Goal: Information Seeking & Learning: Learn about a topic

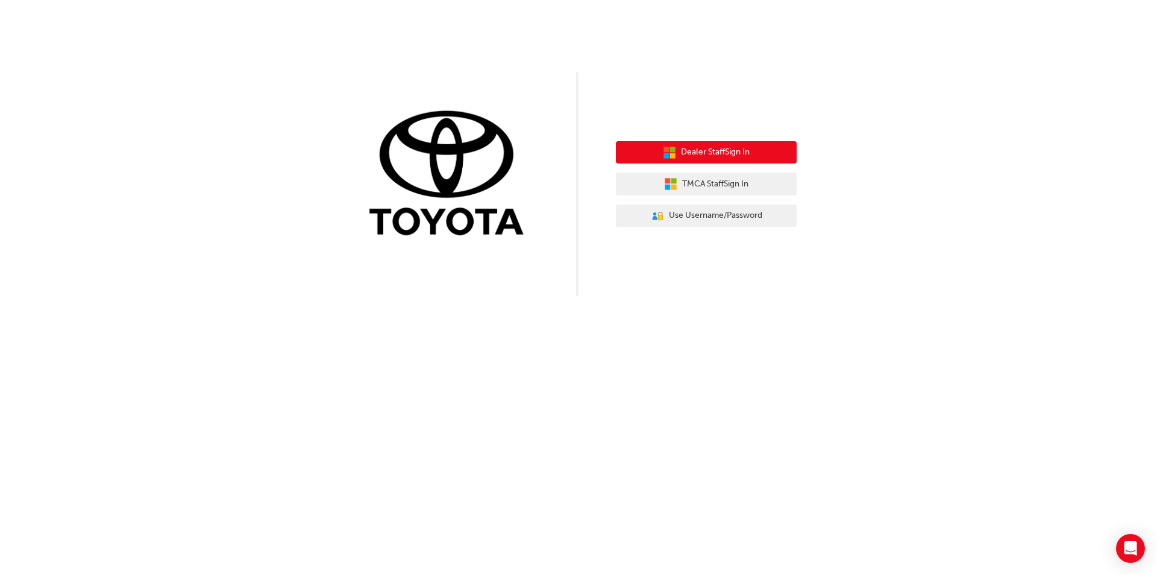
click at [736, 150] on span "Dealer Staff Sign In" at bounding box center [715, 152] width 69 height 14
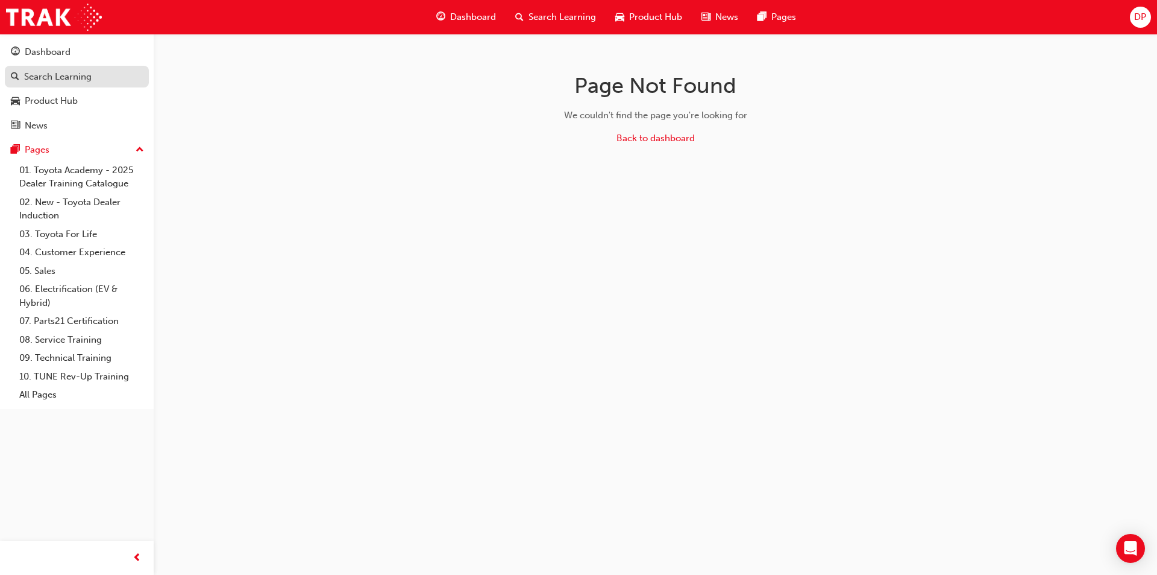
click at [49, 75] on div "Search Learning" at bounding box center [58, 77] width 68 height 14
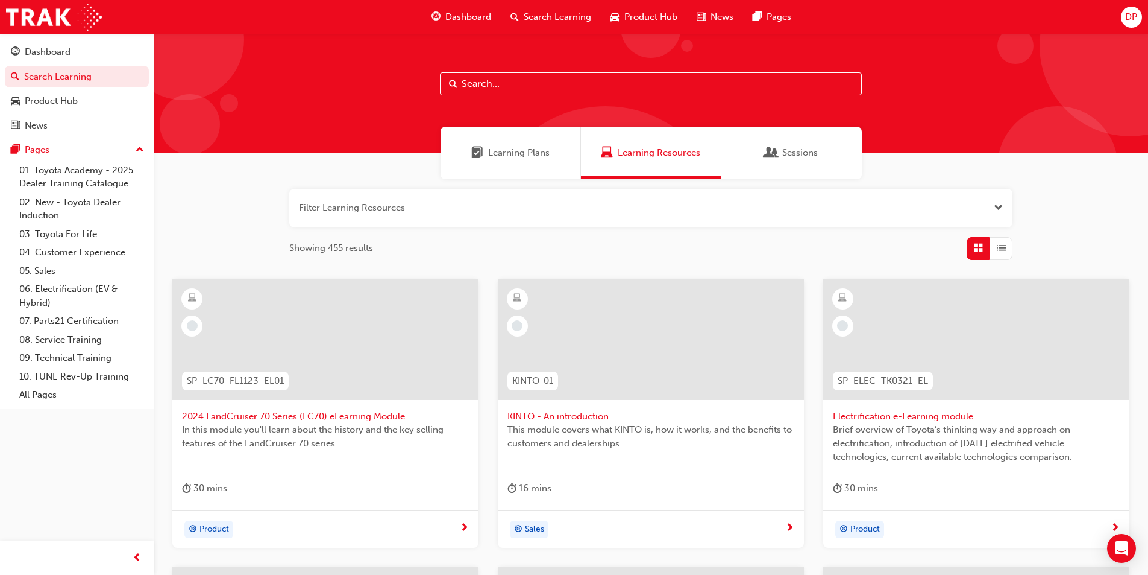
click at [453, 15] on span "Dashboard" at bounding box center [469, 17] width 46 height 14
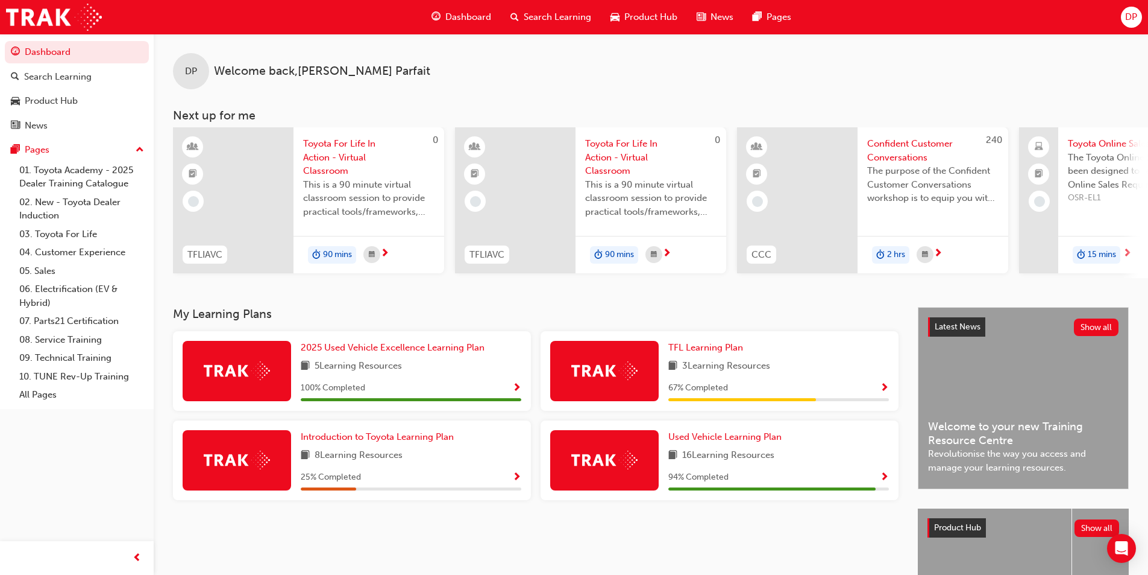
click at [619, 465] on img at bounding box center [604, 459] width 66 height 19
click at [887, 480] on span "Show Progress" at bounding box center [884, 477] width 9 height 11
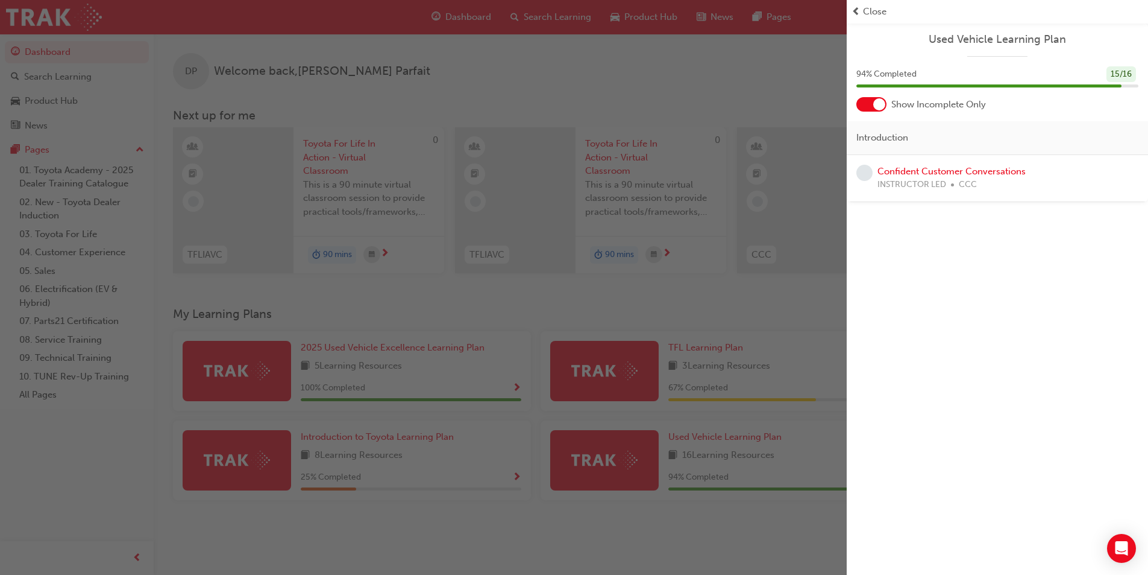
click at [876, 11] on span "Close" at bounding box center [875, 12] width 24 height 14
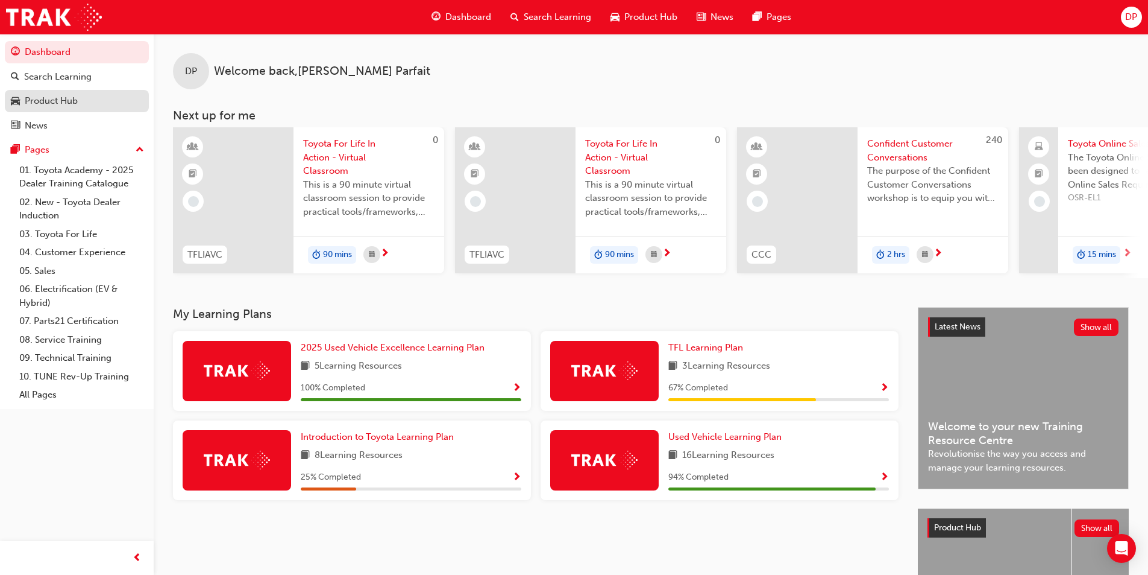
click at [54, 101] on div "Product Hub" at bounding box center [51, 101] width 53 height 14
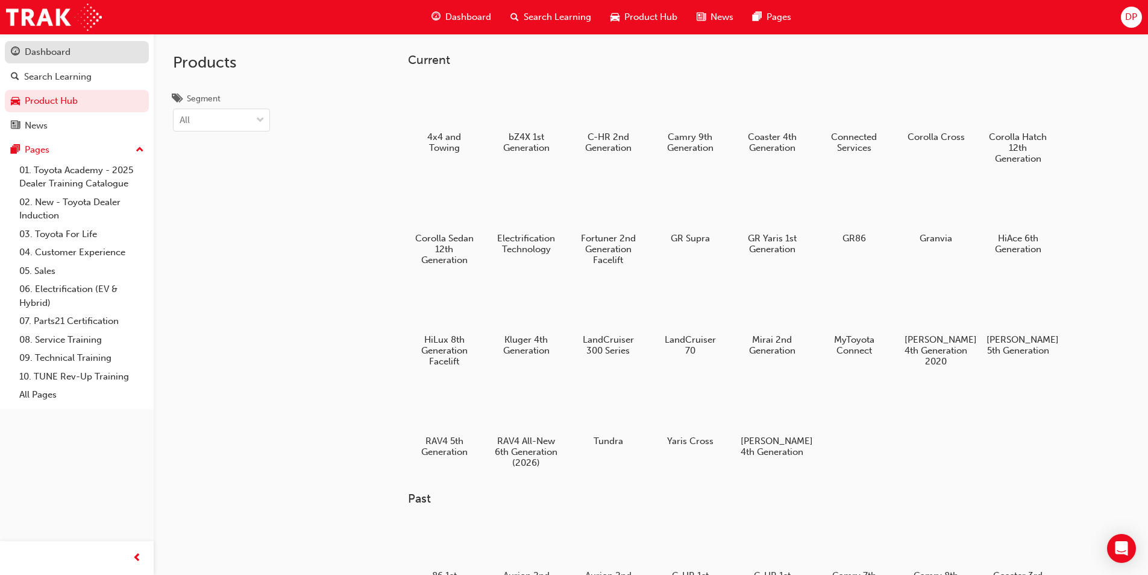
click at [42, 49] on div "Dashboard" at bounding box center [48, 52] width 46 height 14
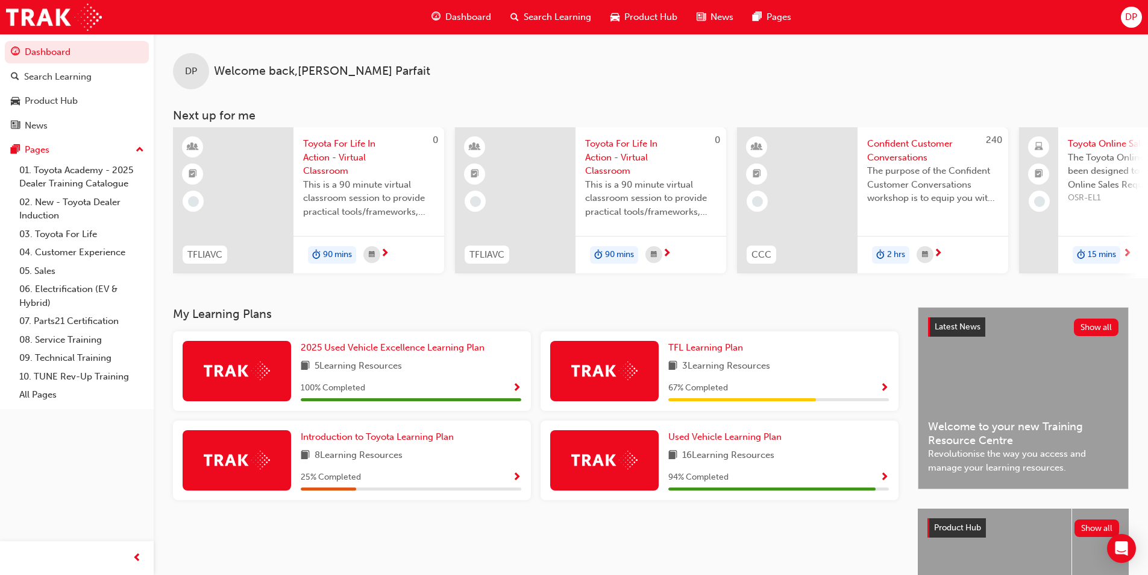
click at [601, 461] on img at bounding box center [604, 459] width 66 height 19
click at [629, 464] on img at bounding box center [604, 459] width 66 height 19
click at [691, 442] on span "Used Vehicle Learning Plan" at bounding box center [725, 436] width 113 height 11
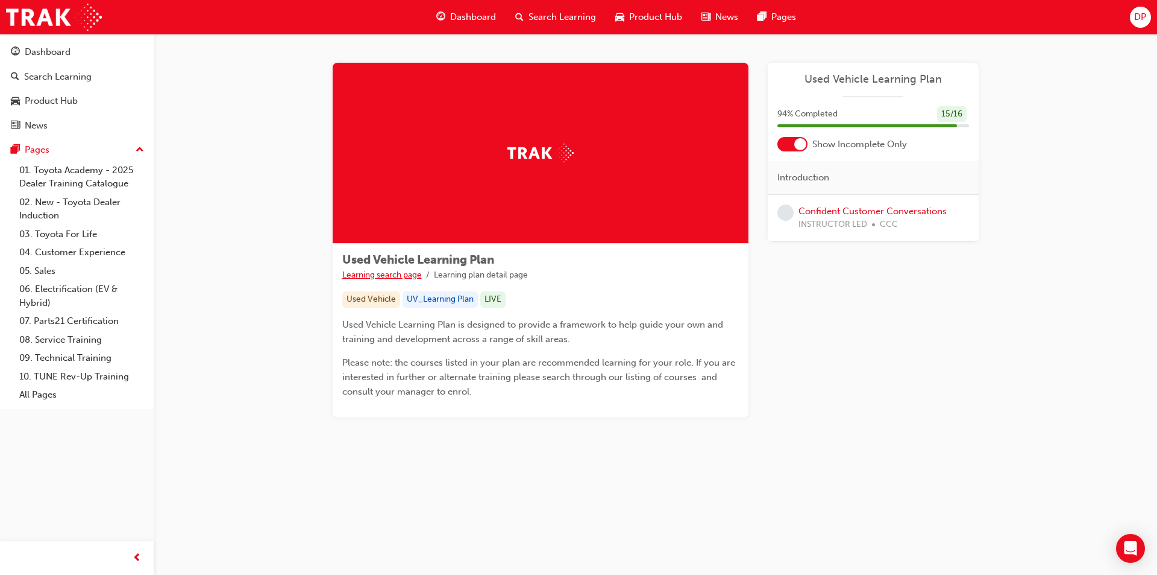
click at [399, 275] on link "Learning search page" at bounding box center [382, 274] width 80 height 10
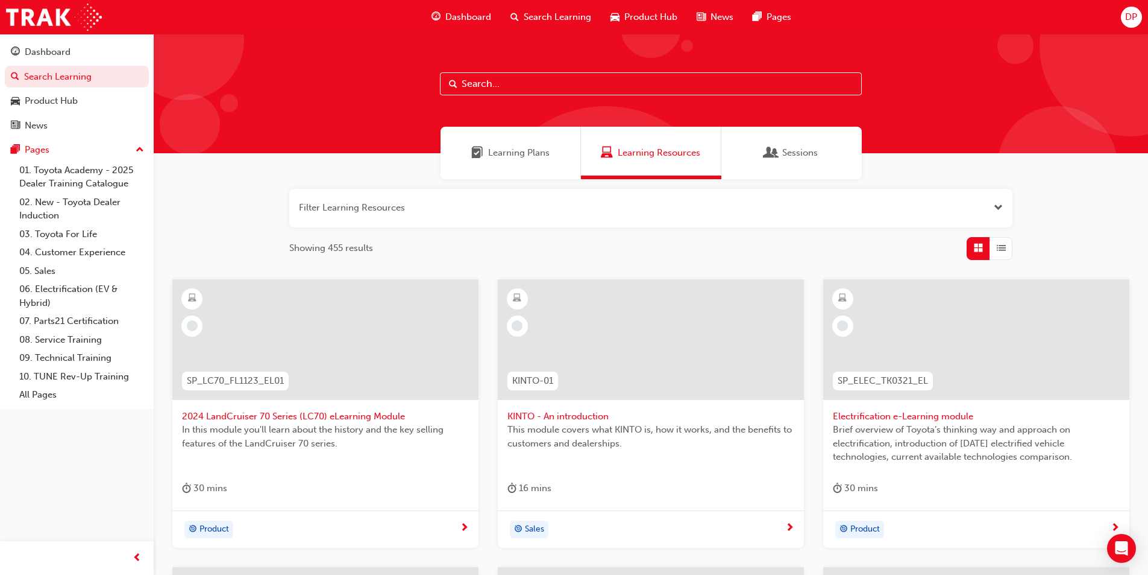
click at [476, 16] on span "Dashboard" at bounding box center [469, 17] width 46 height 14
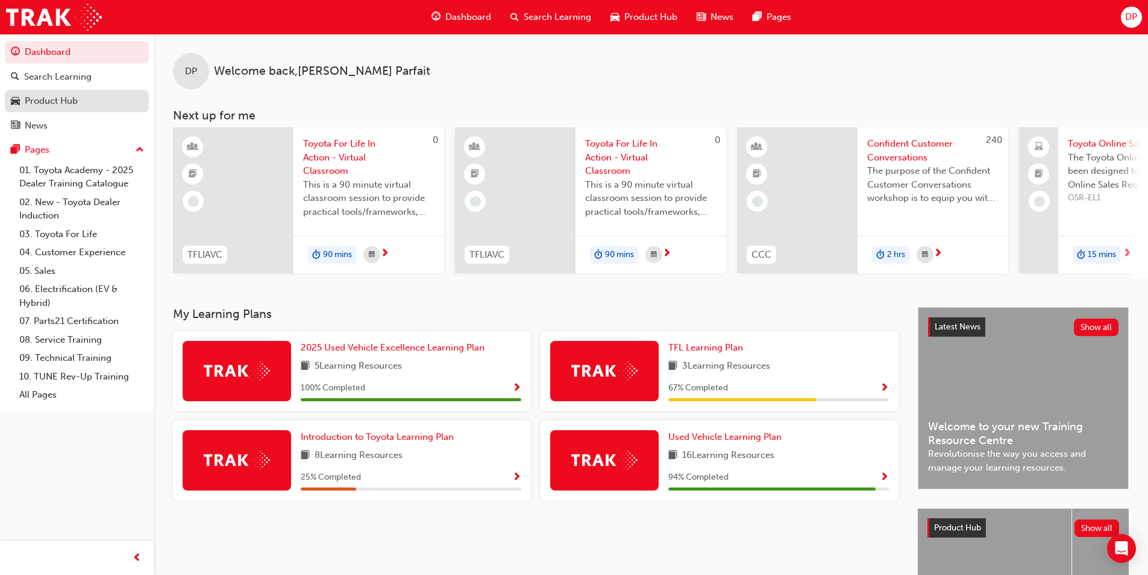
click at [52, 98] on div "Product Hub" at bounding box center [51, 101] width 53 height 14
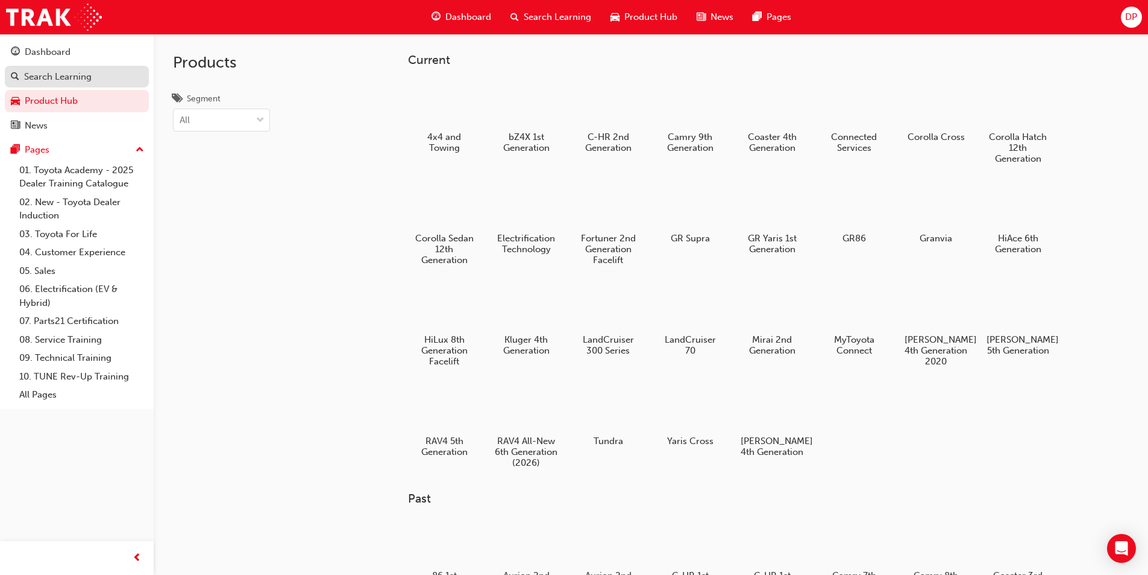
click at [55, 76] on div "Search Learning" at bounding box center [58, 77] width 68 height 14
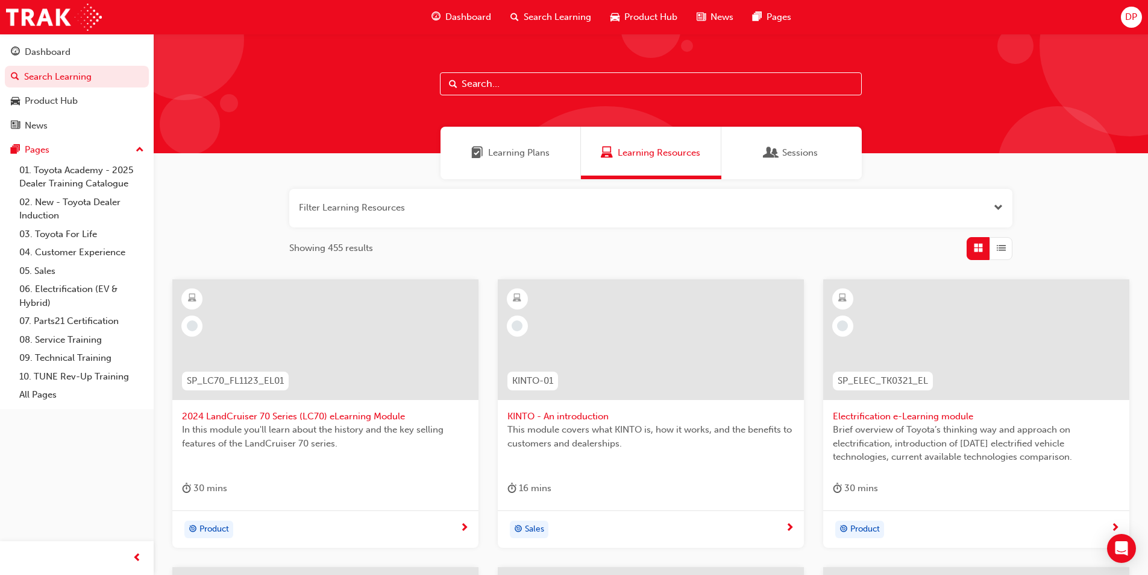
click at [500, 152] on span "Learning Plans" at bounding box center [518, 153] width 61 height 14
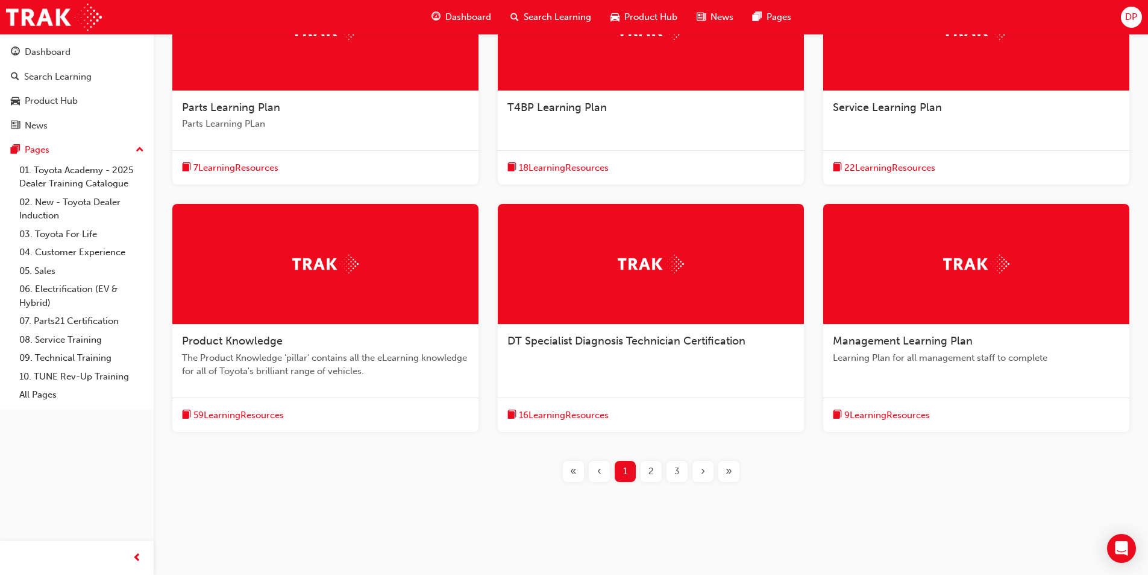
scroll to position [313, 0]
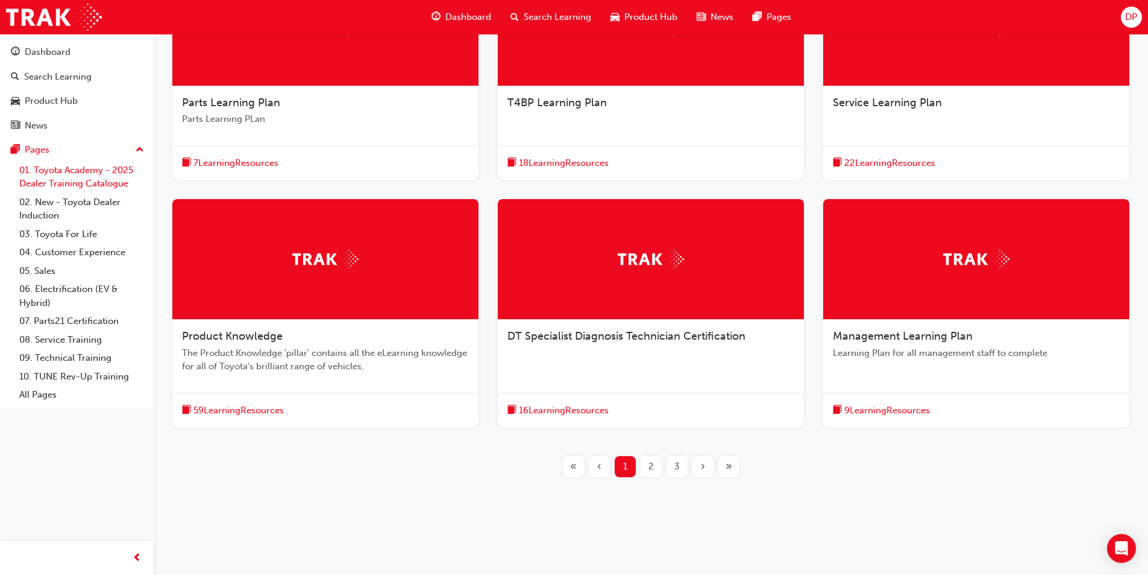
click at [90, 183] on link "01. Toyota Academy - 2025 Dealer Training Catalogue" at bounding box center [81, 177] width 134 height 32
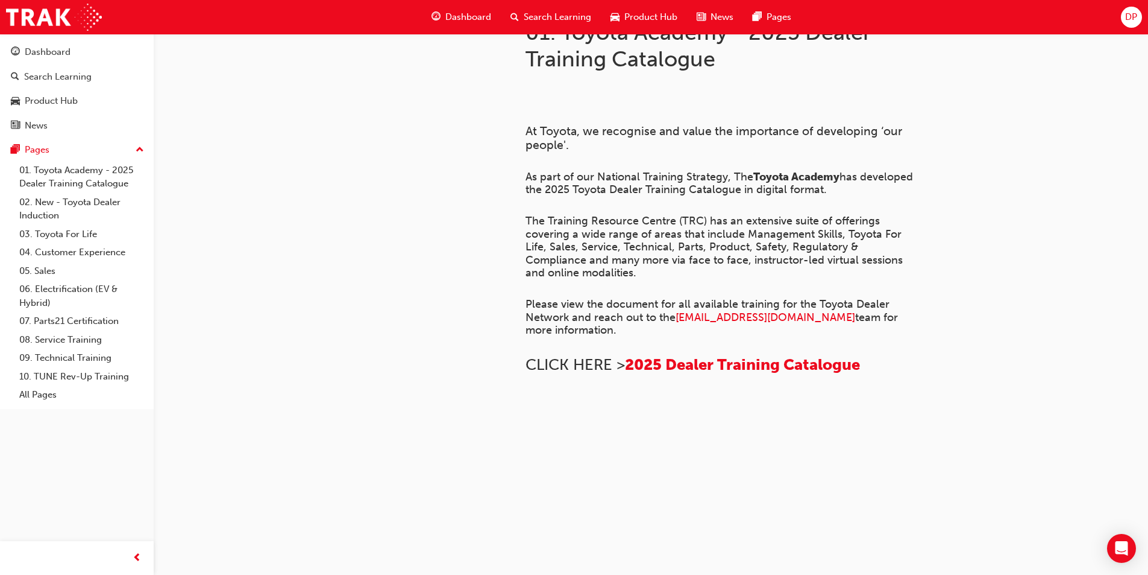
scroll to position [799, 0]
click at [526, 417] on img at bounding box center [526, 417] width 0 height 0
click at [723, 363] on span "2025 Dealer Training Catalogue" at bounding box center [742, 364] width 235 height 19
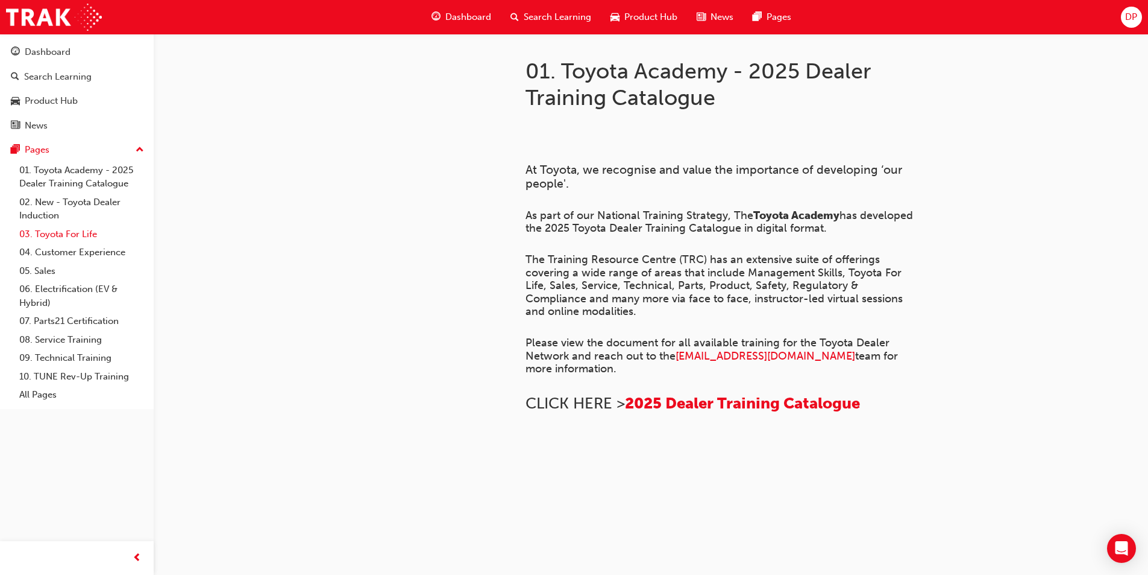
click at [61, 235] on link "03. Toyota For Life" at bounding box center [81, 234] width 134 height 19
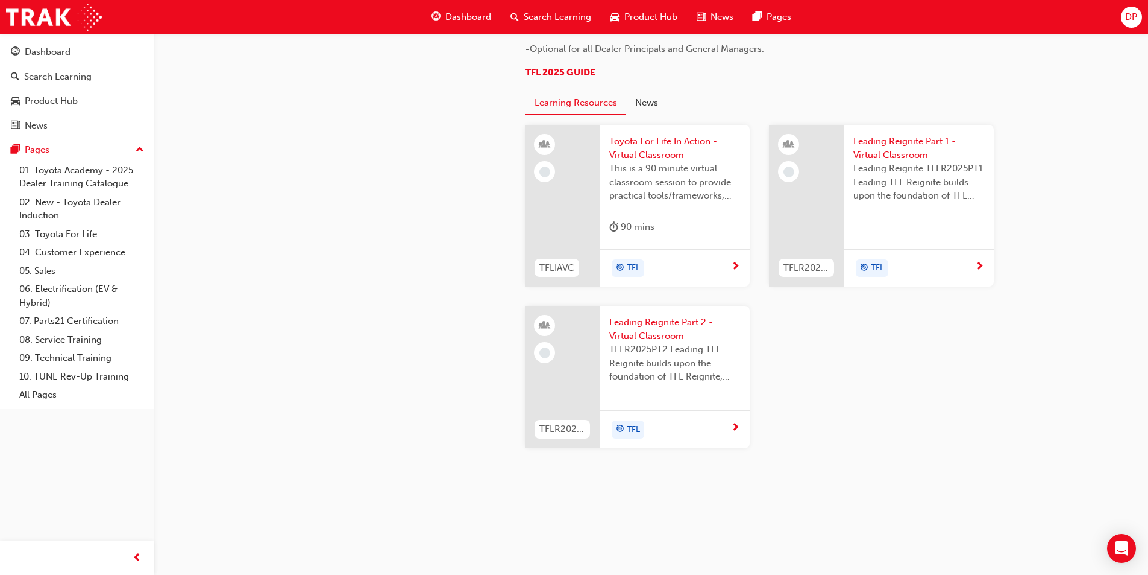
scroll to position [769, 0]
